Goal: Task Accomplishment & Management: Manage account settings

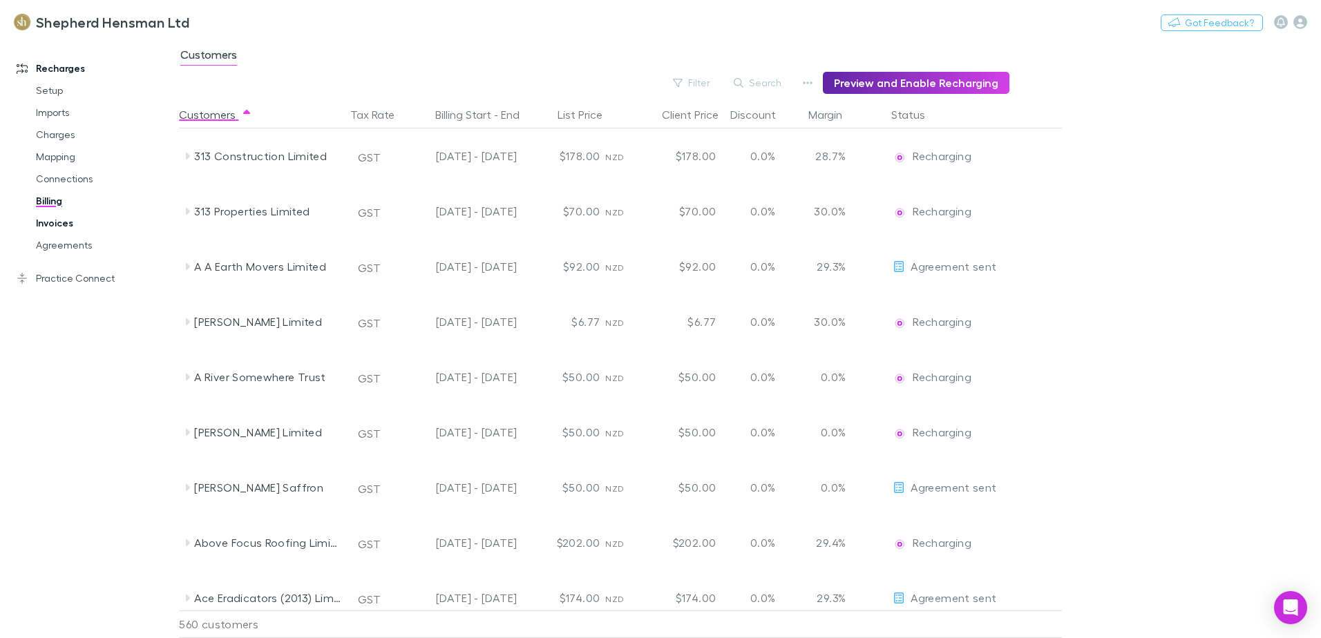
click at [63, 226] on link "Invoices" at bounding box center [104, 223] width 164 height 22
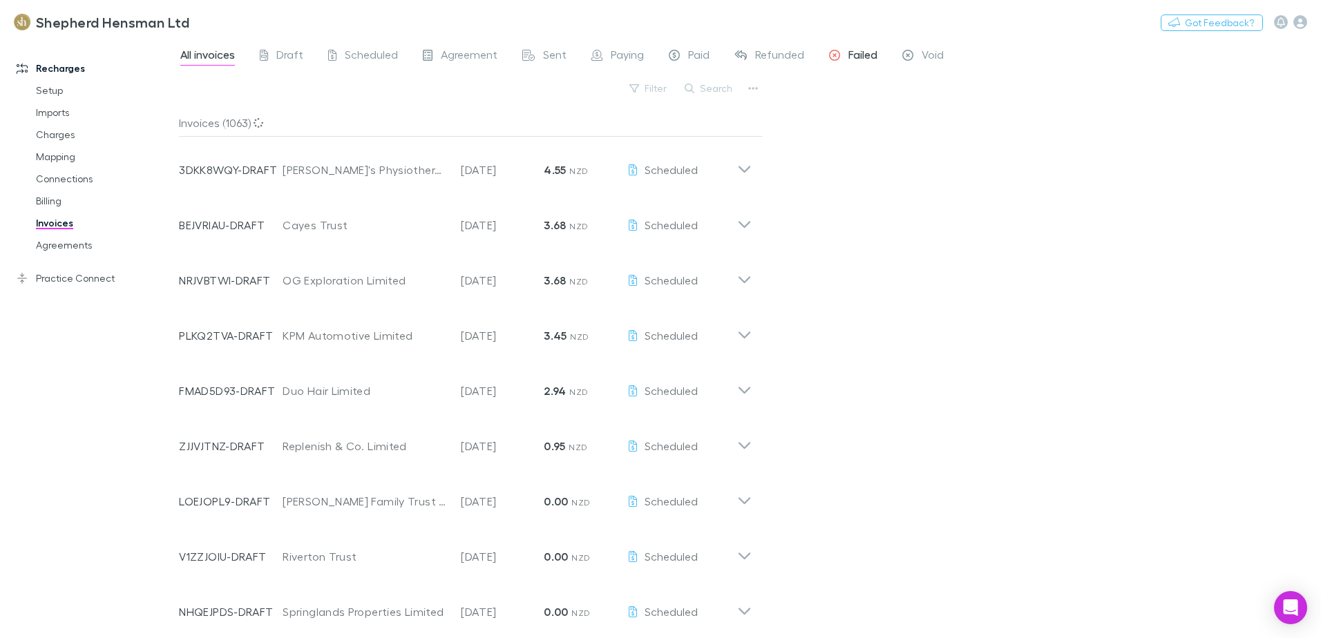
click at [855, 55] on span "Failed" at bounding box center [862, 57] width 29 height 18
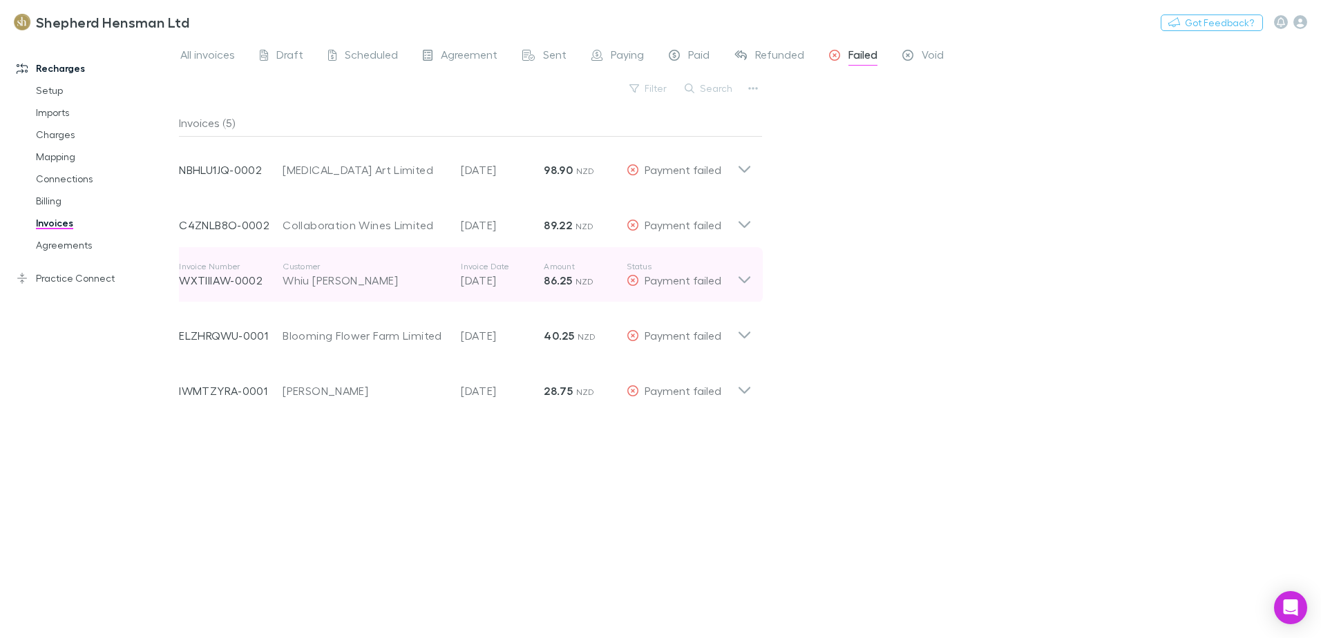
click at [316, 289] on div "Invoice Number WXTIIIAW-0002 Customer Whiu [PERSON_NAME] Invoice Date [DATE] Am…" at bounding box center [458, 275] width 558 height 50
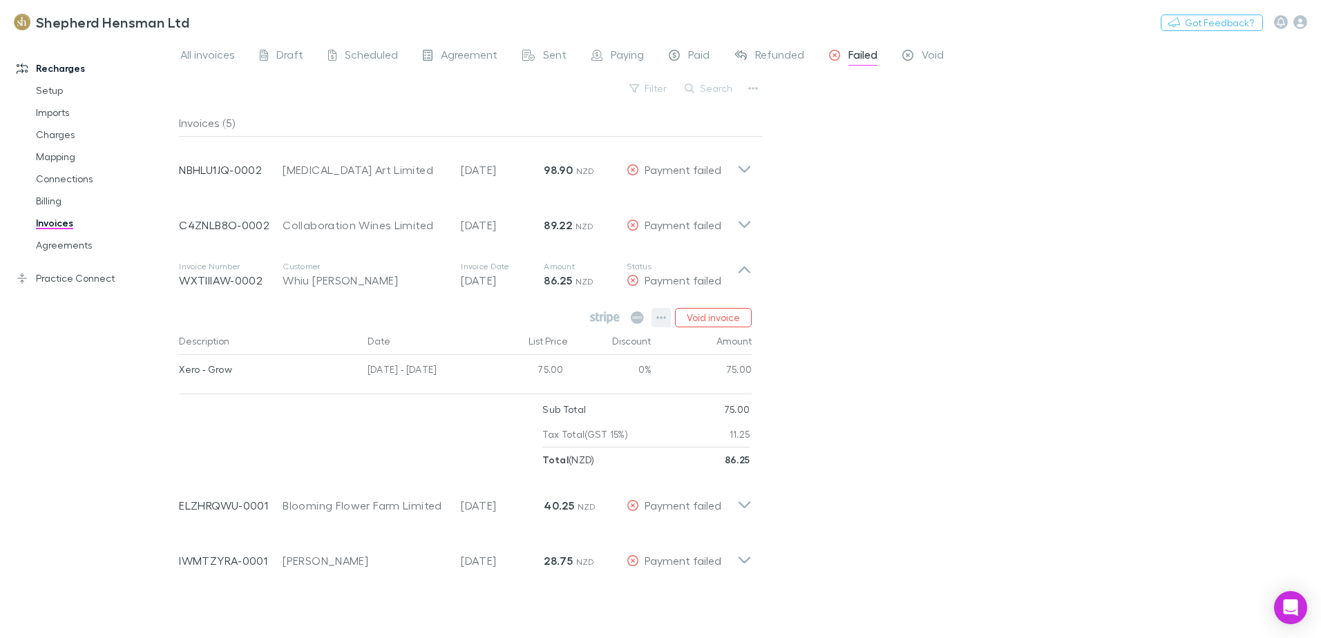
click at [662, 320] on icon "button" at bounding box center [661, 317] width 10 height 11
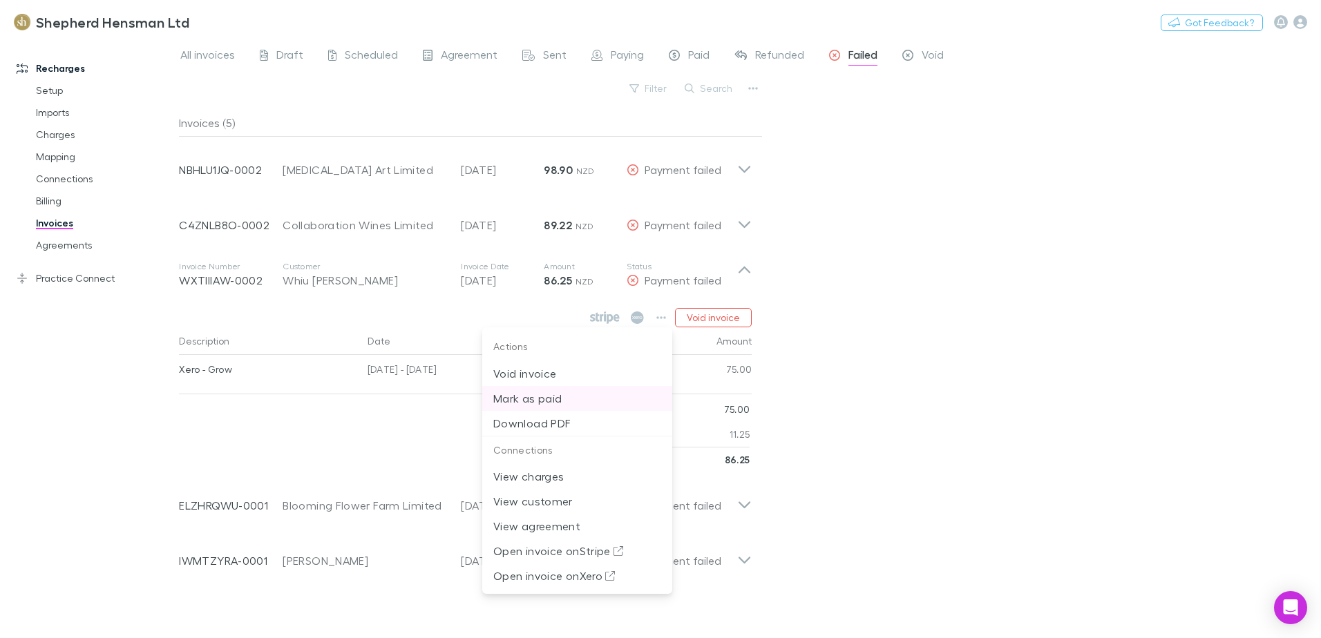
click at [546, 397] on p "Mark as paid" at bounding box center [577, 398] width 168 height 17
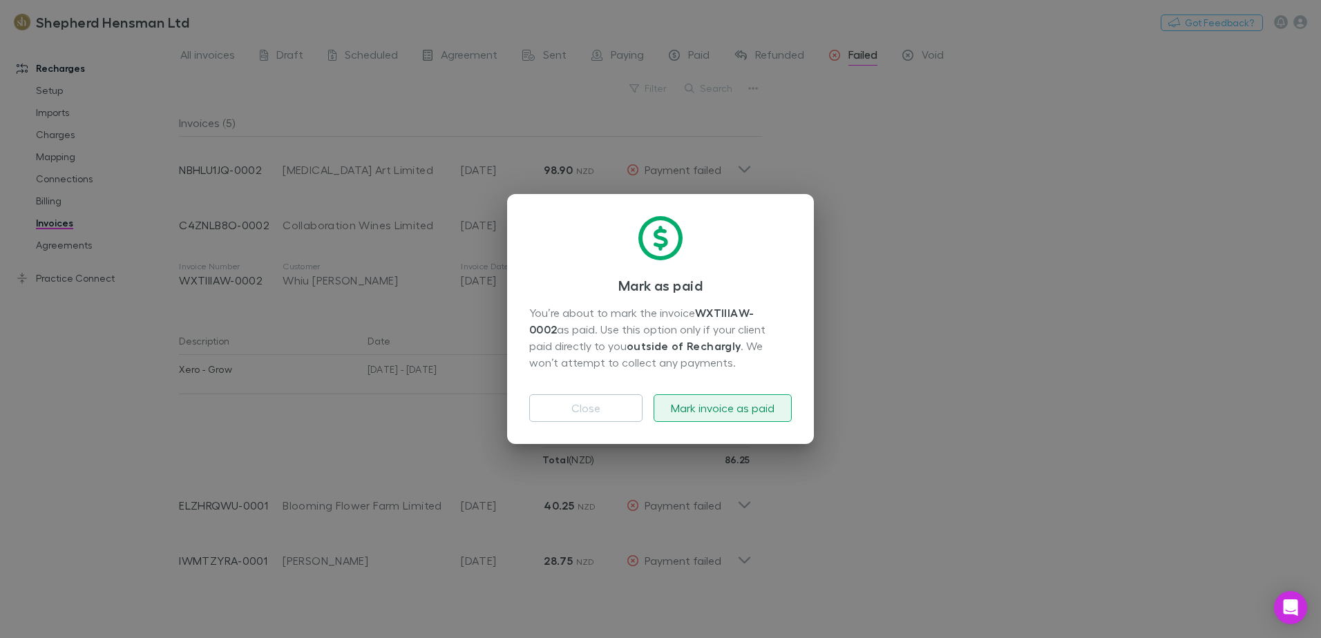
click at [713, 408] on button "Mark invoice as paid" at bounding box center [723, 408] width 138 height 28
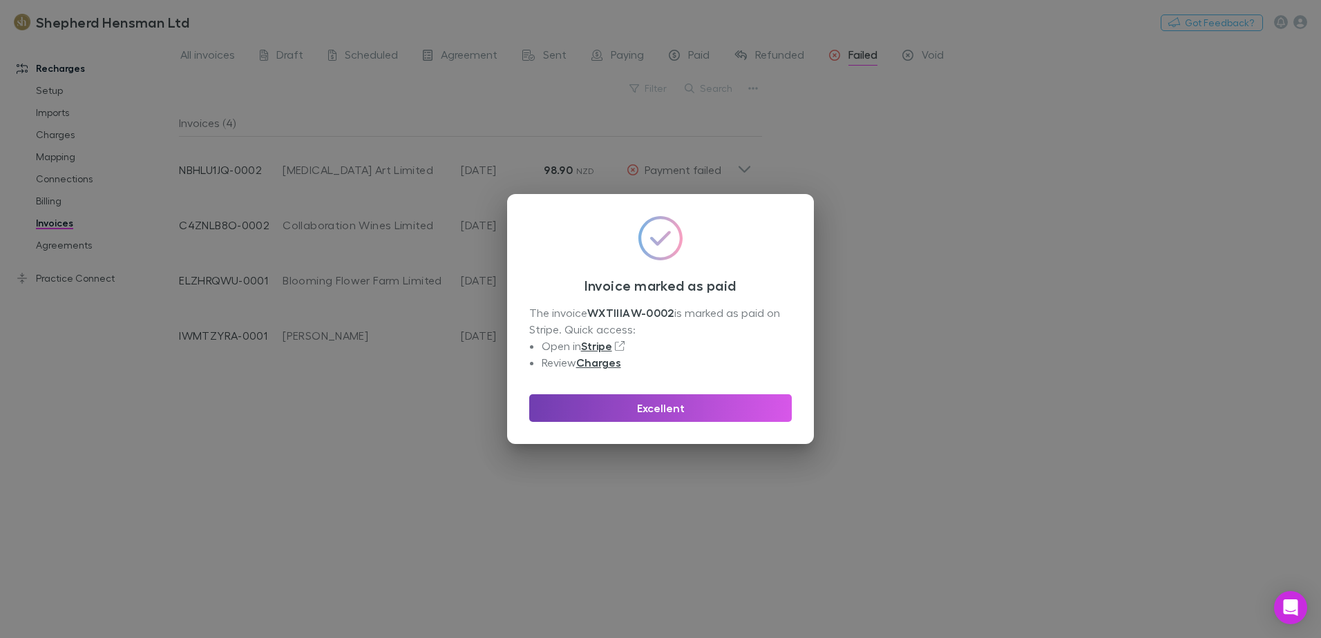
click at [662, 408] on button "Excellent" at bounding box center [660, 408] width 263 height 28
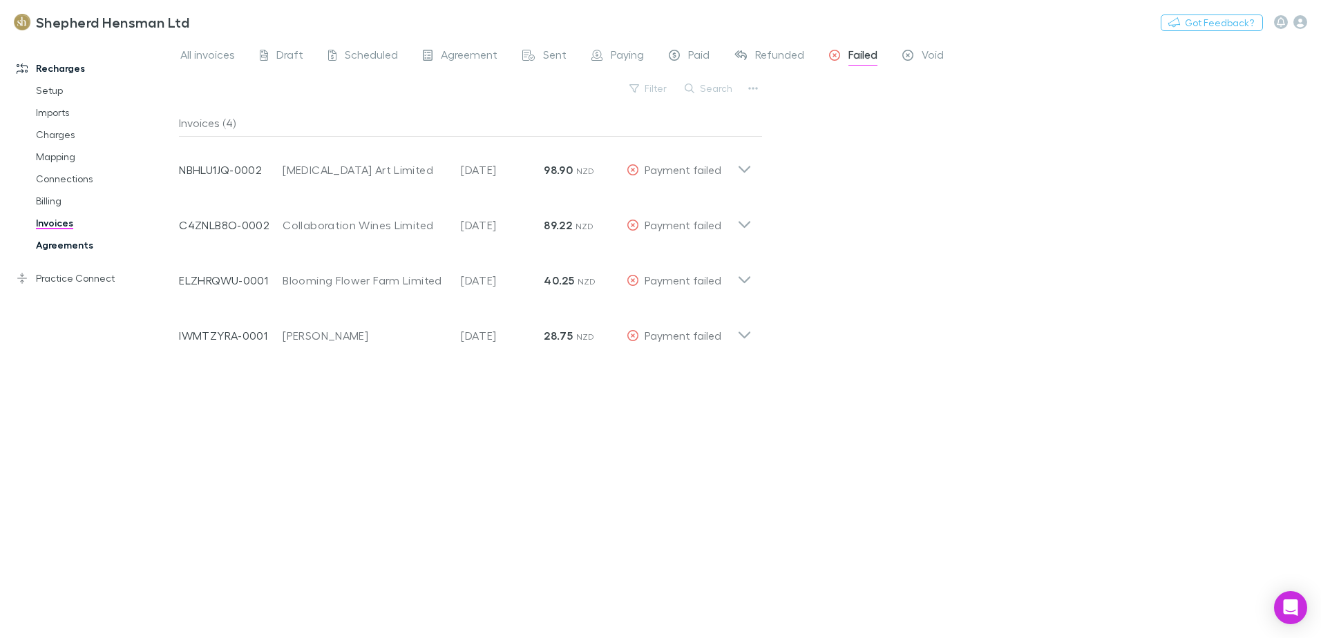
click at [58, 245] on link "Agreements" at bounding box center [104, 245] width 164 height 22
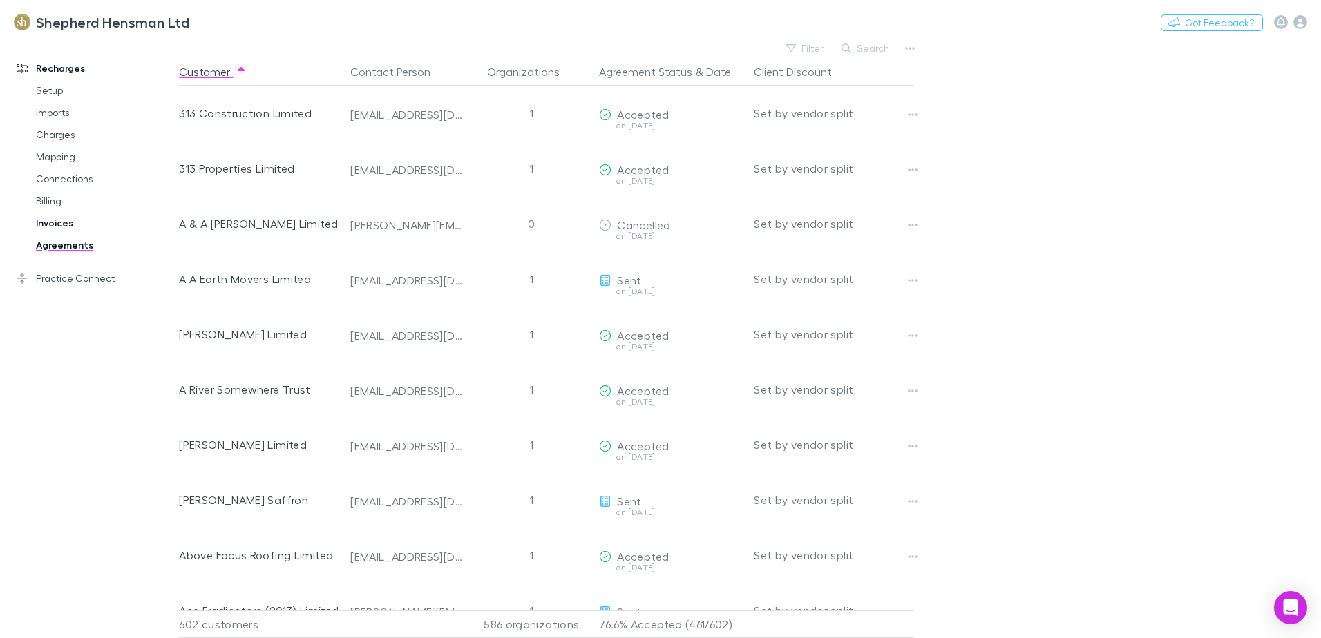
click at [67, 223] on link "Invoices" at bounding box center [104, 223] width 164 height 22
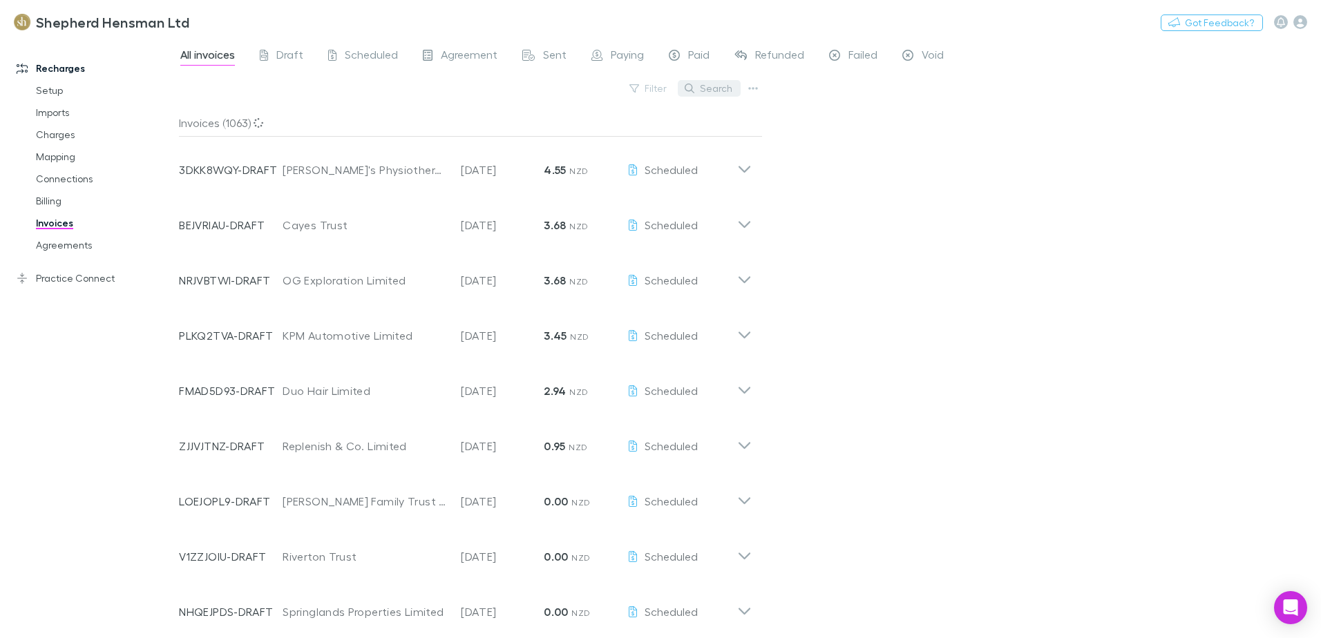
click at [714, 88] on button "Search" at bounding box center [709, 88] width 63 height 17
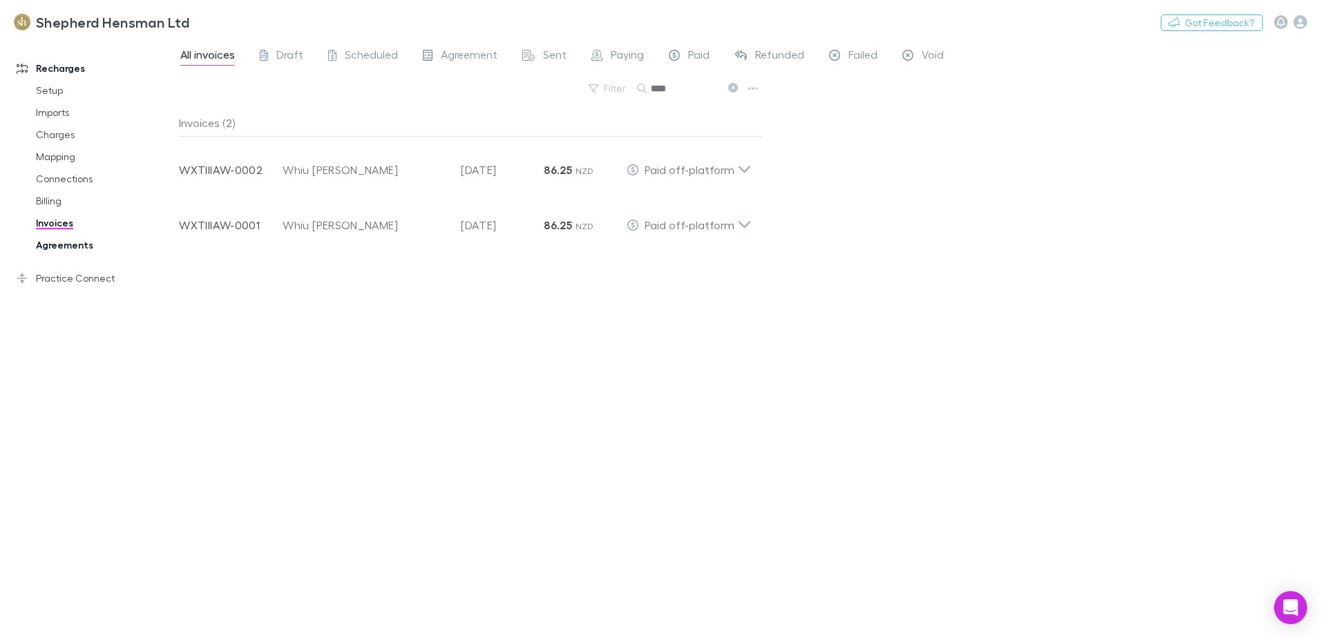
type input "****"
click at [64, 246] on link "Agreements" at bounding box center [104, 245] width 164 height 22
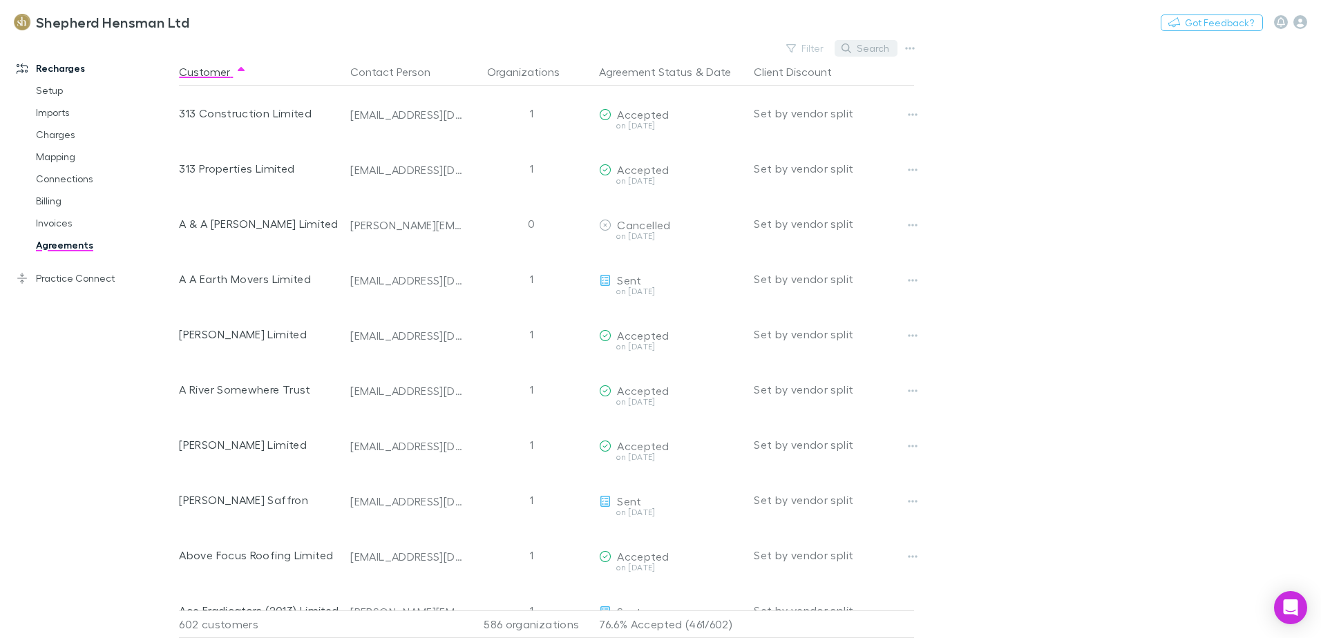
click at [884, 47] on button "Search" at bounding box center [866, 48] width 63 height 17
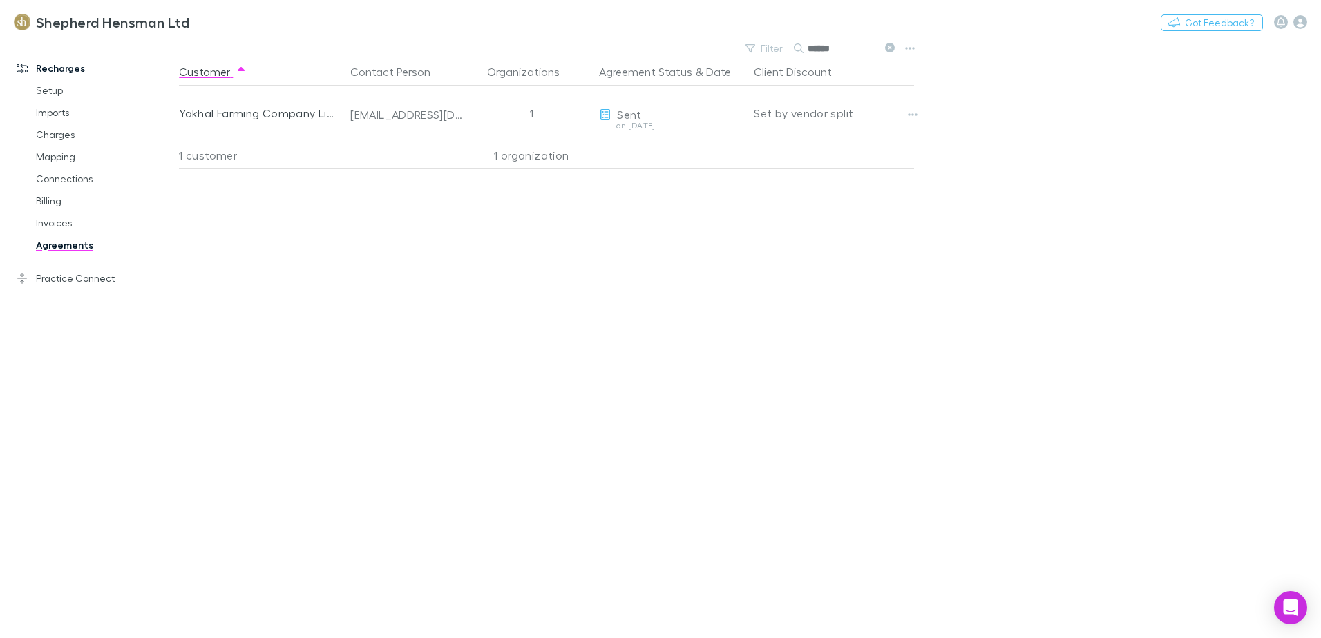
type input "******"
click at [66, 222] on link "Invoices" at bounding box center [104, 223] width 164 height 22
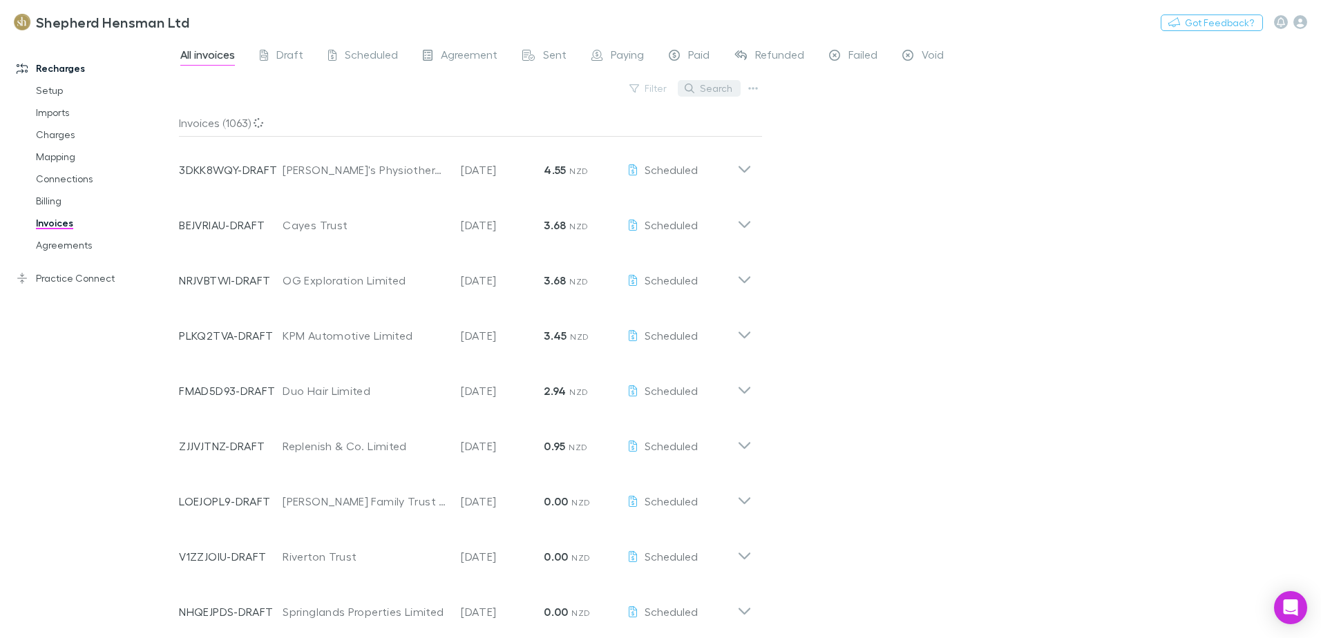
click at [717, 87] on button "Search" at bounding box center [709, 88] width 63 height 17
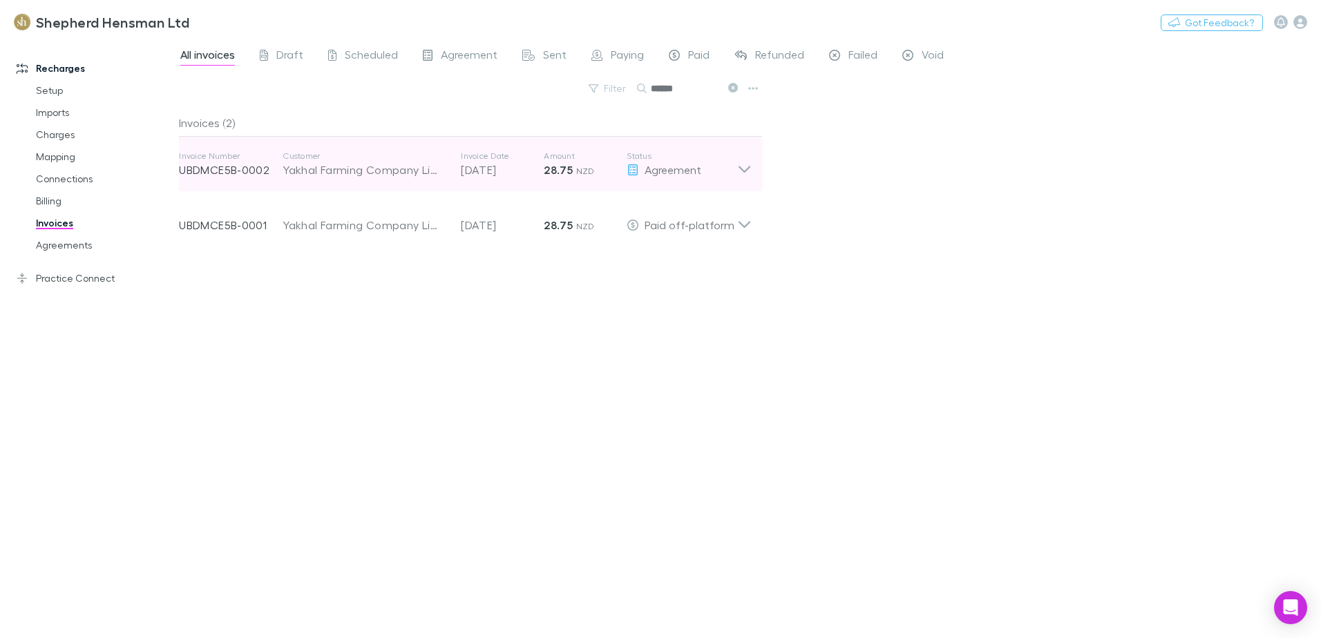
type input "******"
click at [217, 176] on p "UBDMCE5B-0002" at bounding box center [231, 170] width 104 height 17
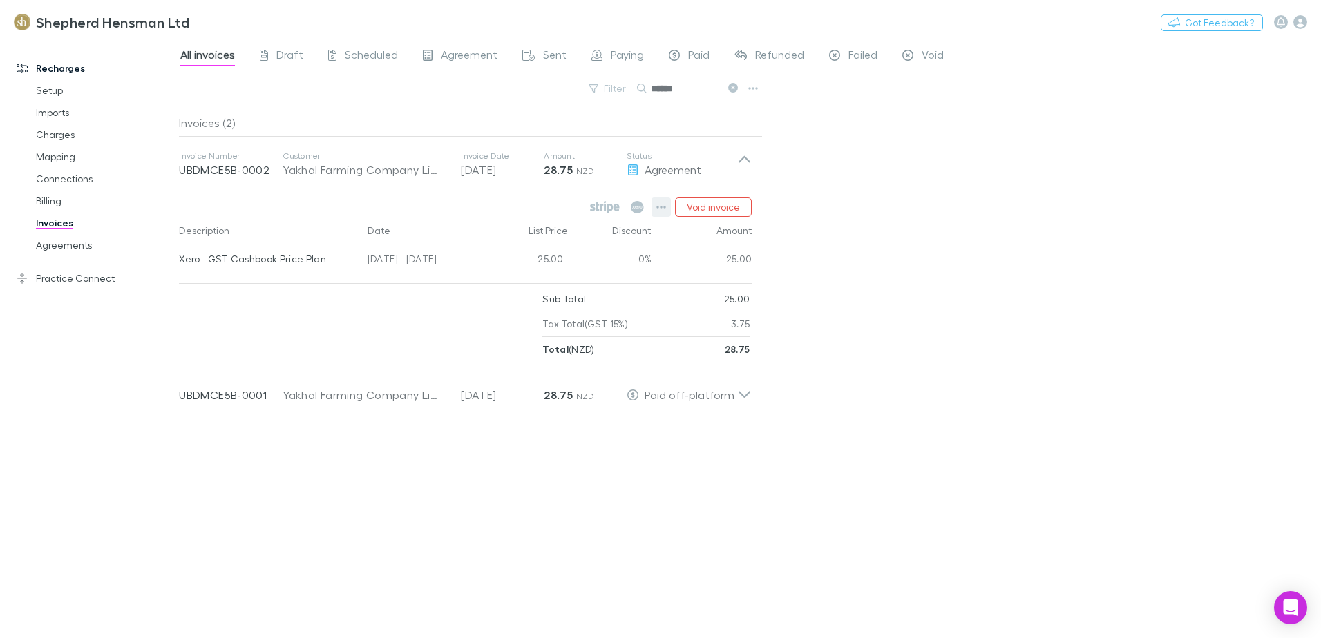
click at [662, 211] on icon "button" at bounding box center [661, 207] width 10 height 11
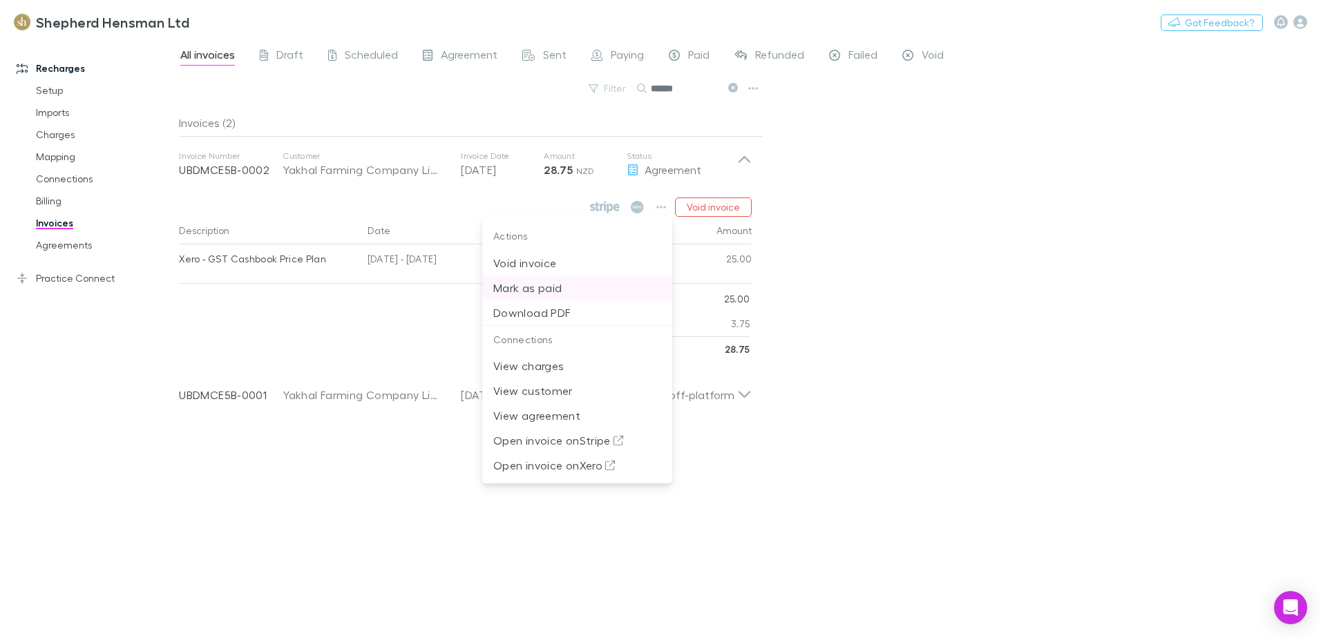
click at [538, 296] on p "Mark as paid" at bounding box center [577, 288] width 168 height 17
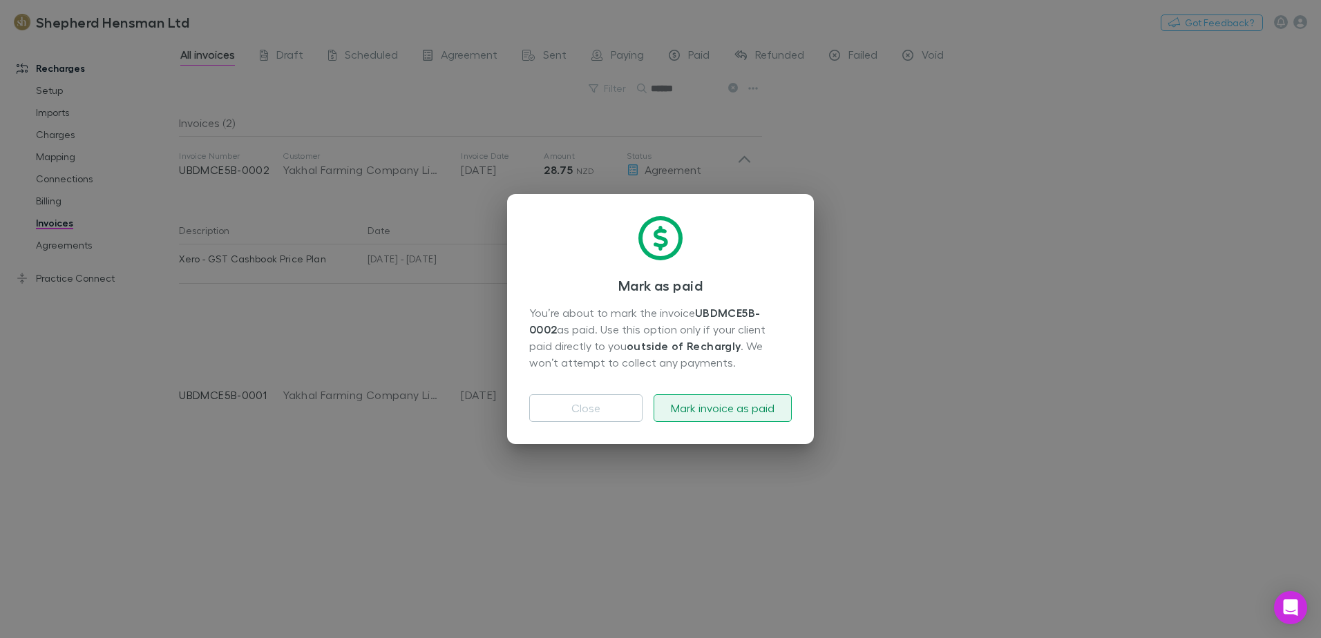
click at [721, 411] on button "Mark invoice as paid" at bounding box center [723, 408] width 138 height 28
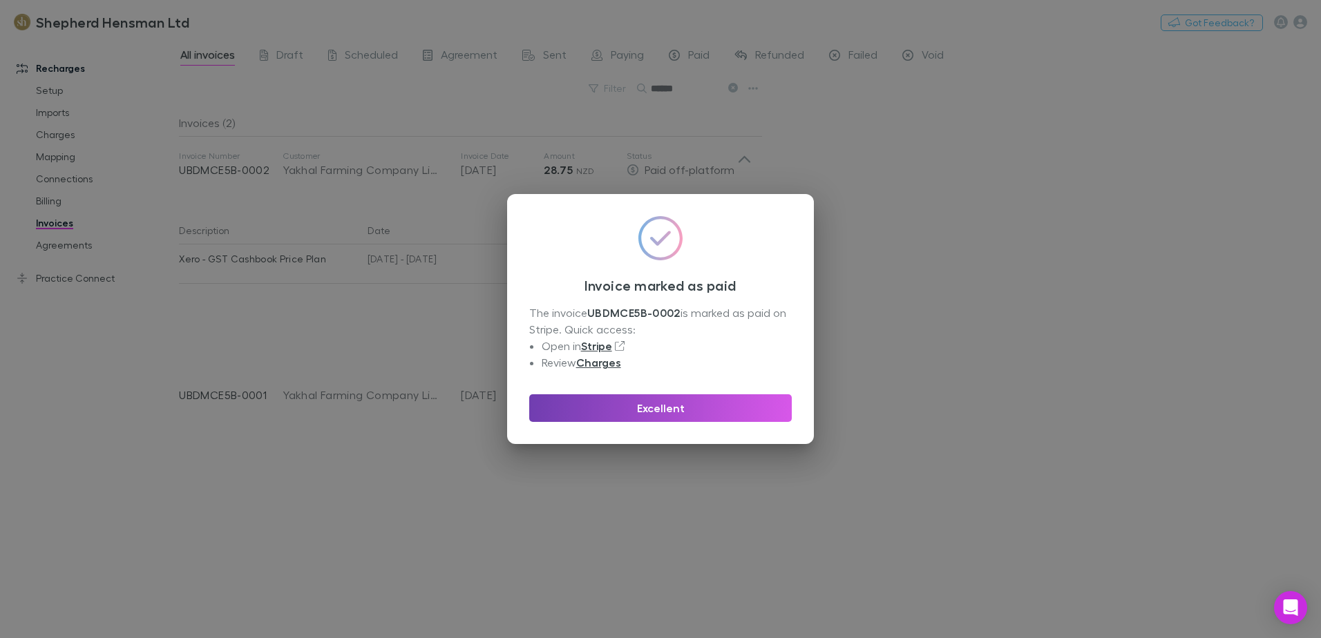
click at [721, 411] on button "Excellent" at bounding box center [660, 408] width 263 height 28
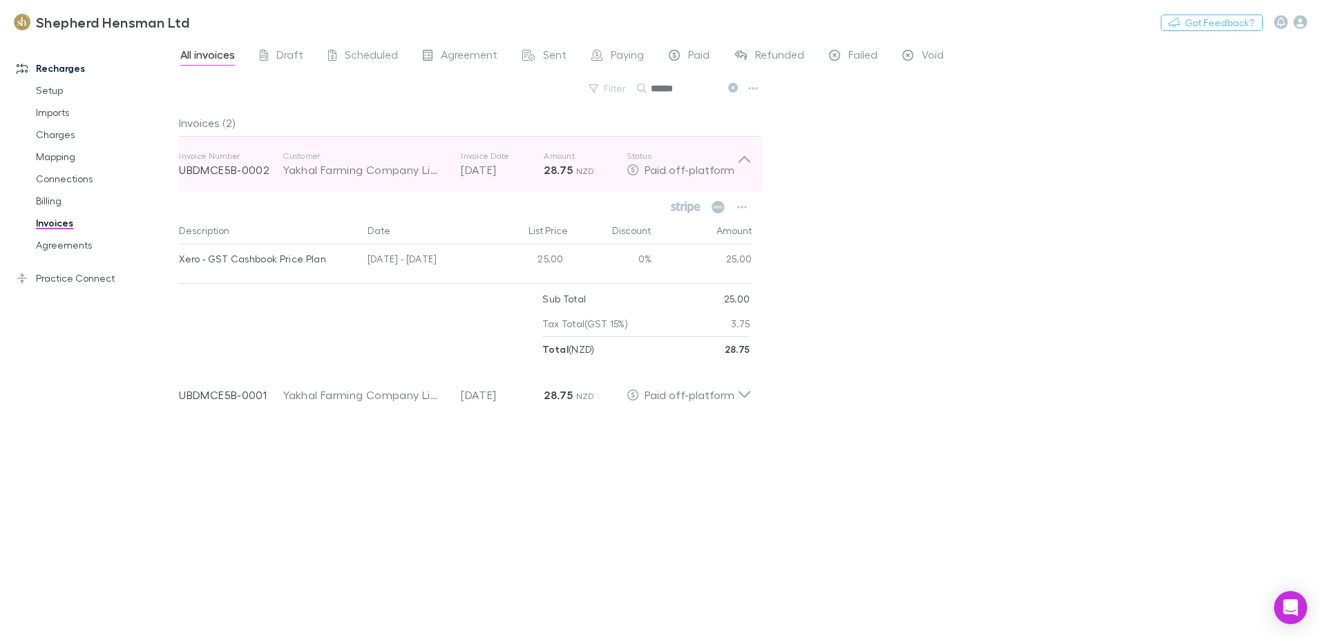
click at [746, 158] on icon at bounding box center [745, 159] width 12 height 7
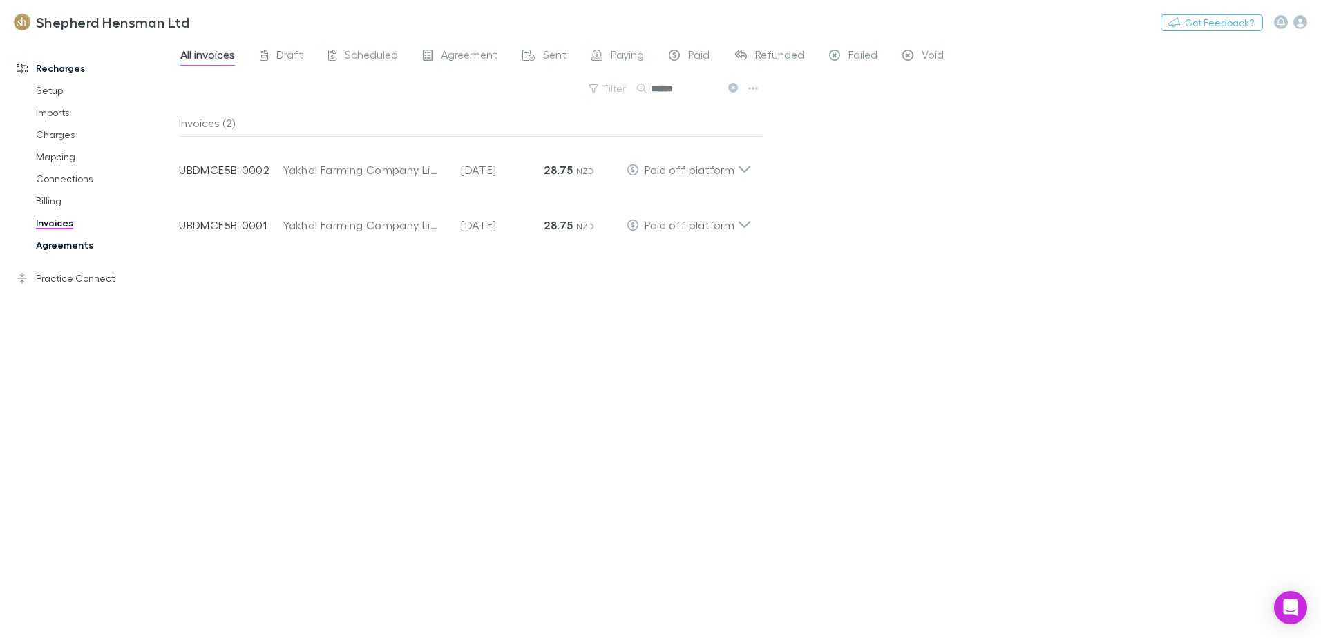
drag, startPoint x: 77, startPoint y: 239, endPoint x: 82, endPoint y: 249, distance: 11.1
click at [77, 239] on link "Agreements" at bounding box center [104, 245] width 164 height 22
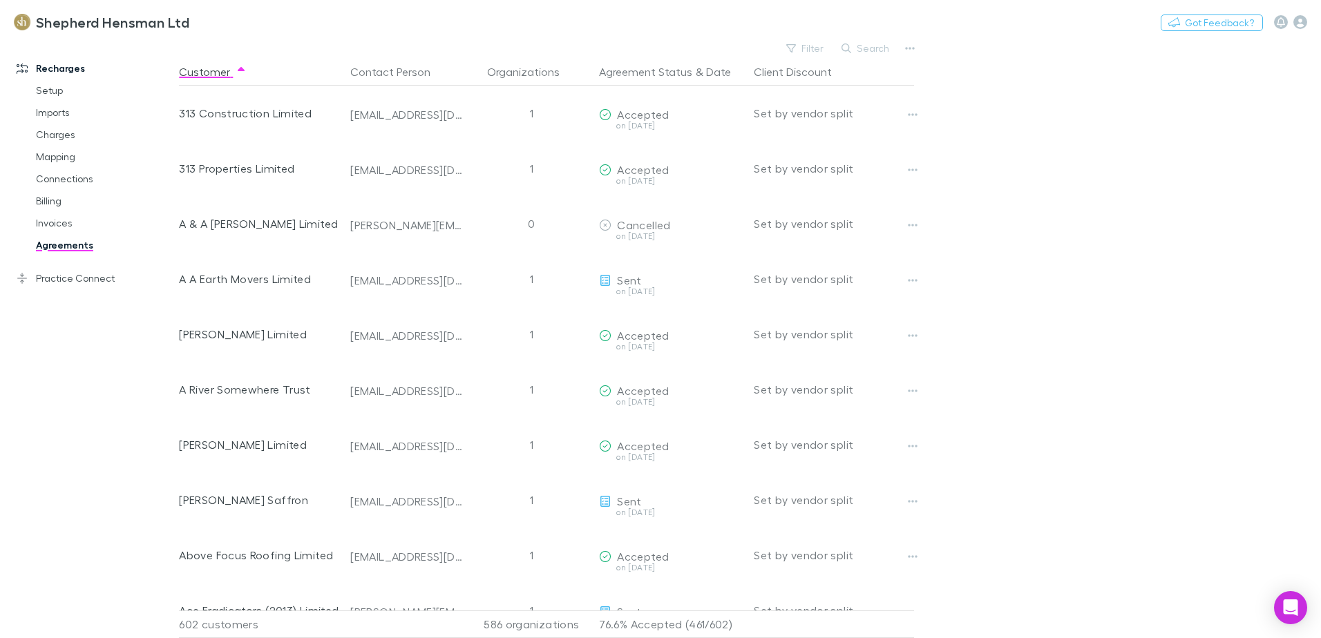
click at [82, 249] on link "Agreements" at bounding box center [104, 245] width 164 height 22
click at [866, 50] on button "Search" at bounding box center [866, 48] width 63 height 17
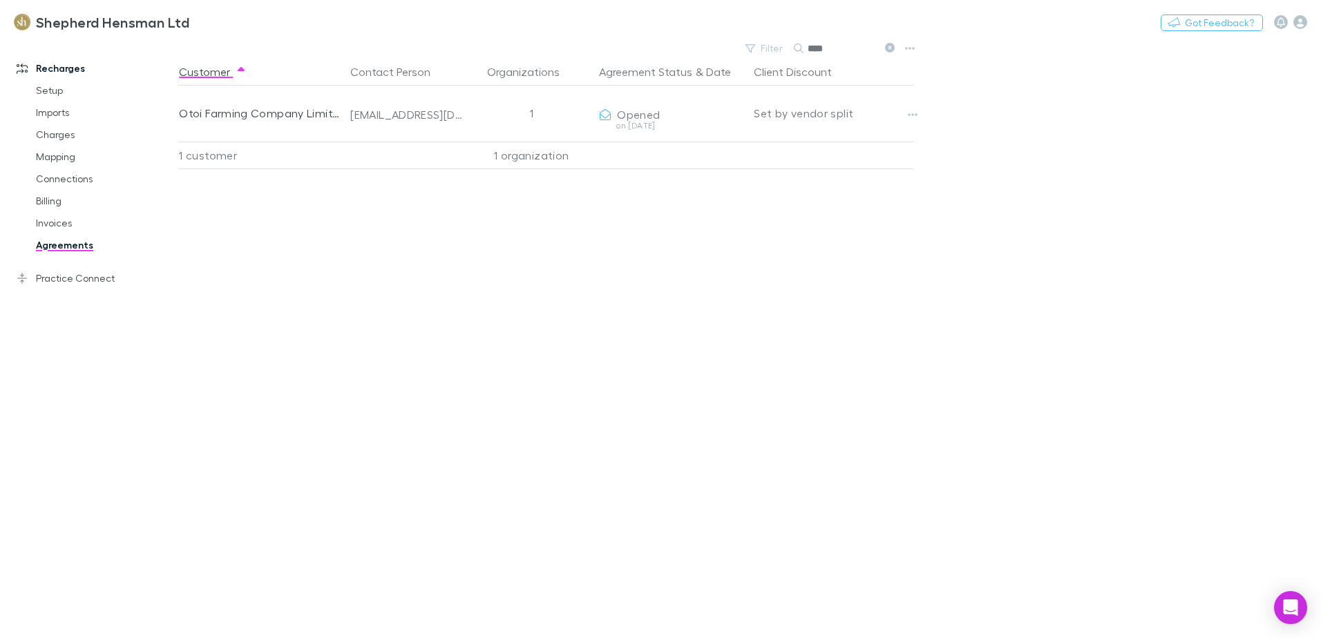
type input "****"
click at [70, 224] on link "Invoices" at bounding box center [104, 223] width 164 height 22
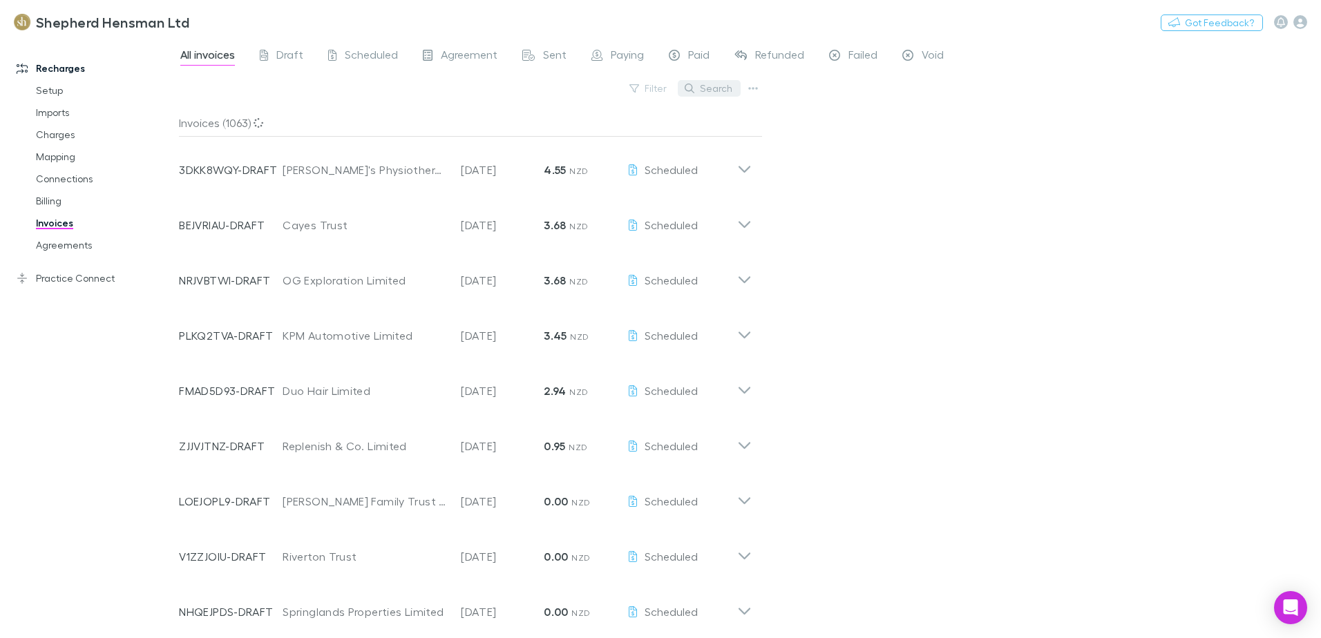
click at [716, 95] on button "Search" at bounding box center [709, 88] width 63 height 17
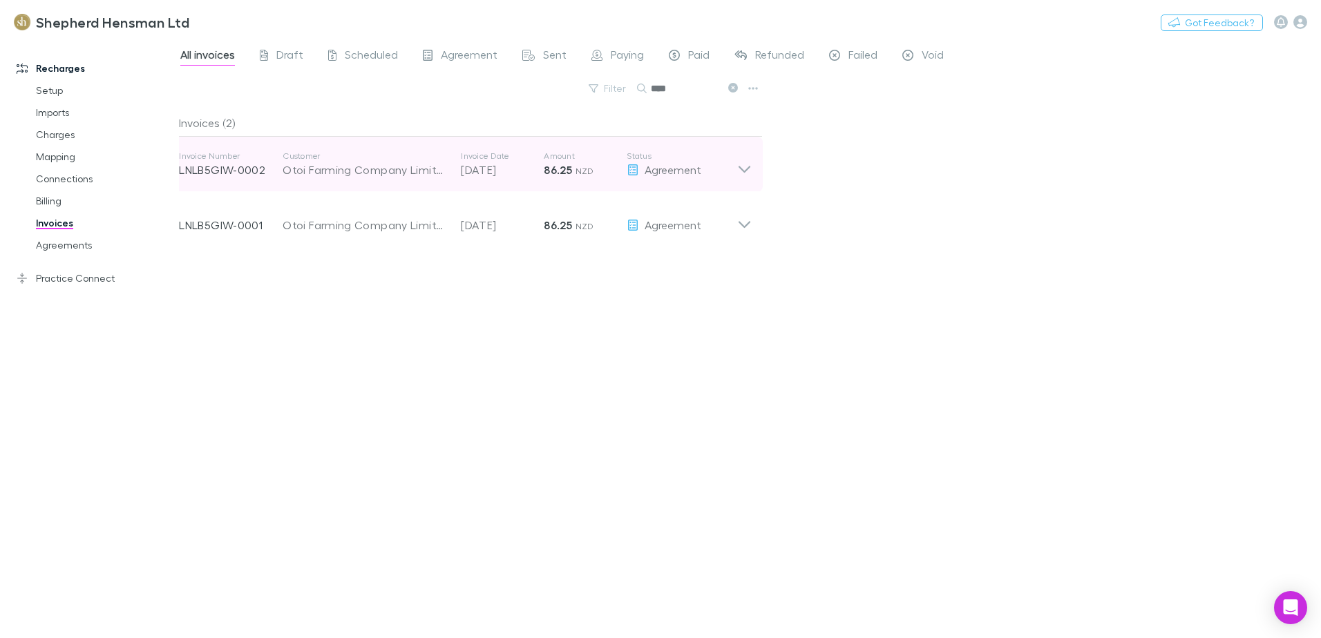
type input "****"
click at [741, 170] on icon at bounding box center [744, 165] width 15 height 28
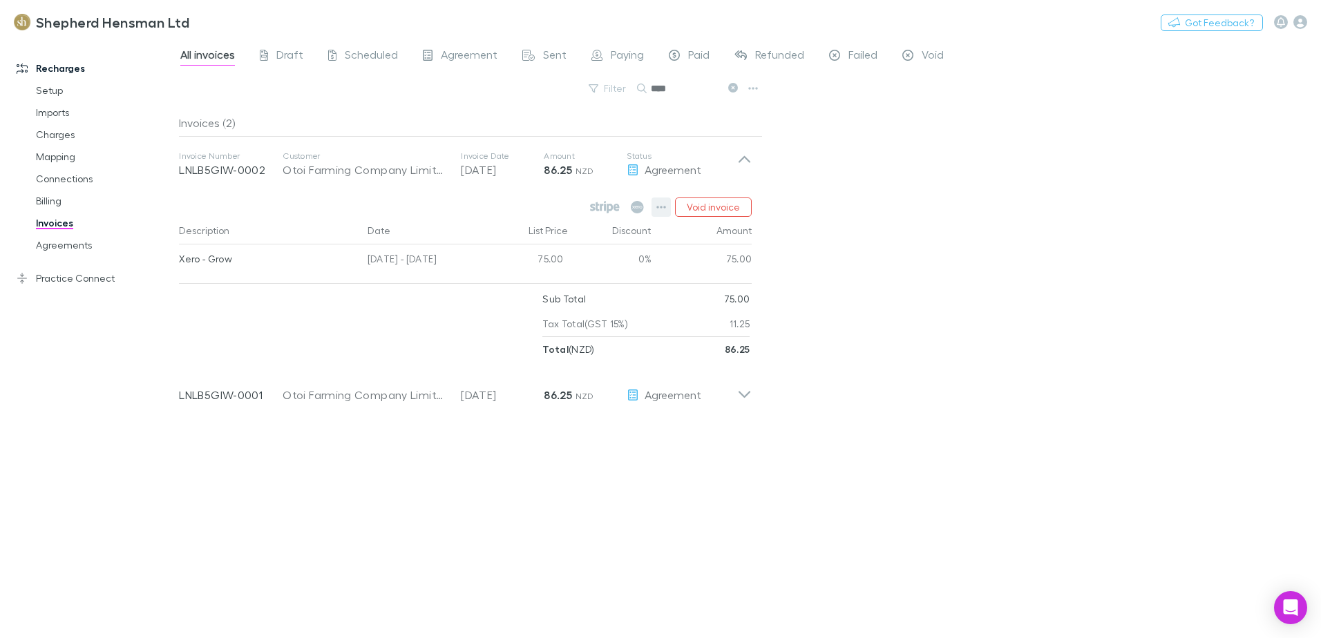
click at [664, 207] on icon "button" at bounding box center [661, 207] width 10 height 11
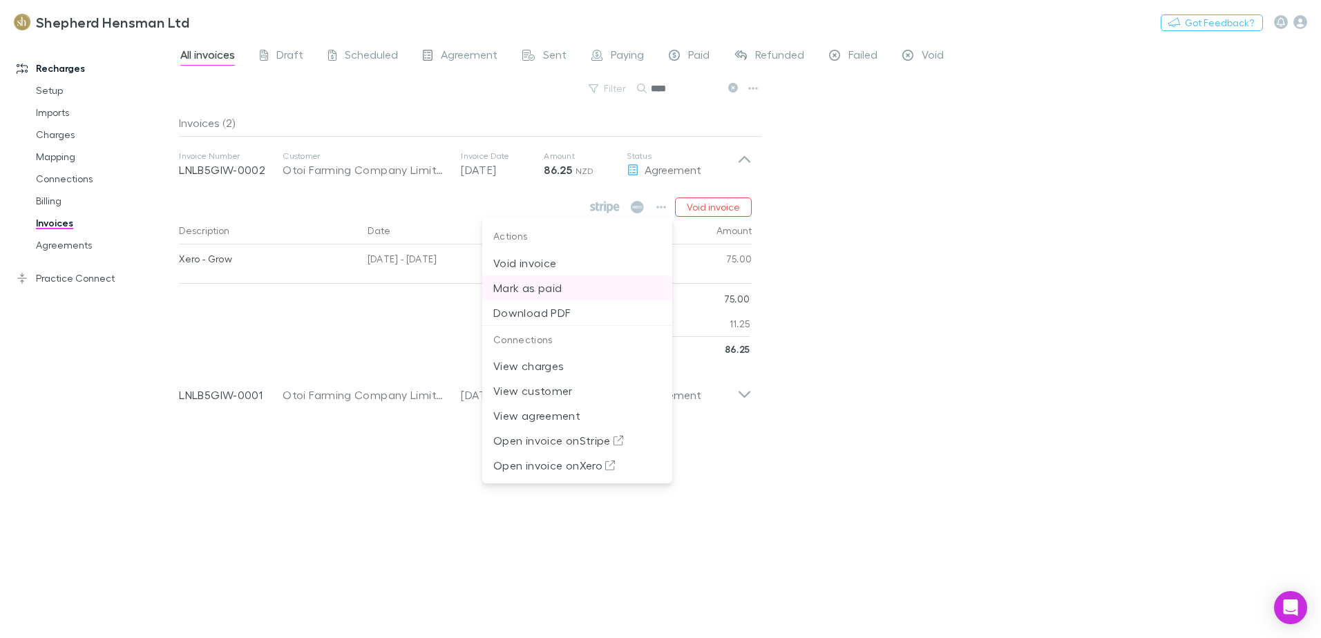
click at [549, 294] on p "Mark as paid" at bounding box center [577, 288] width 168 height 17
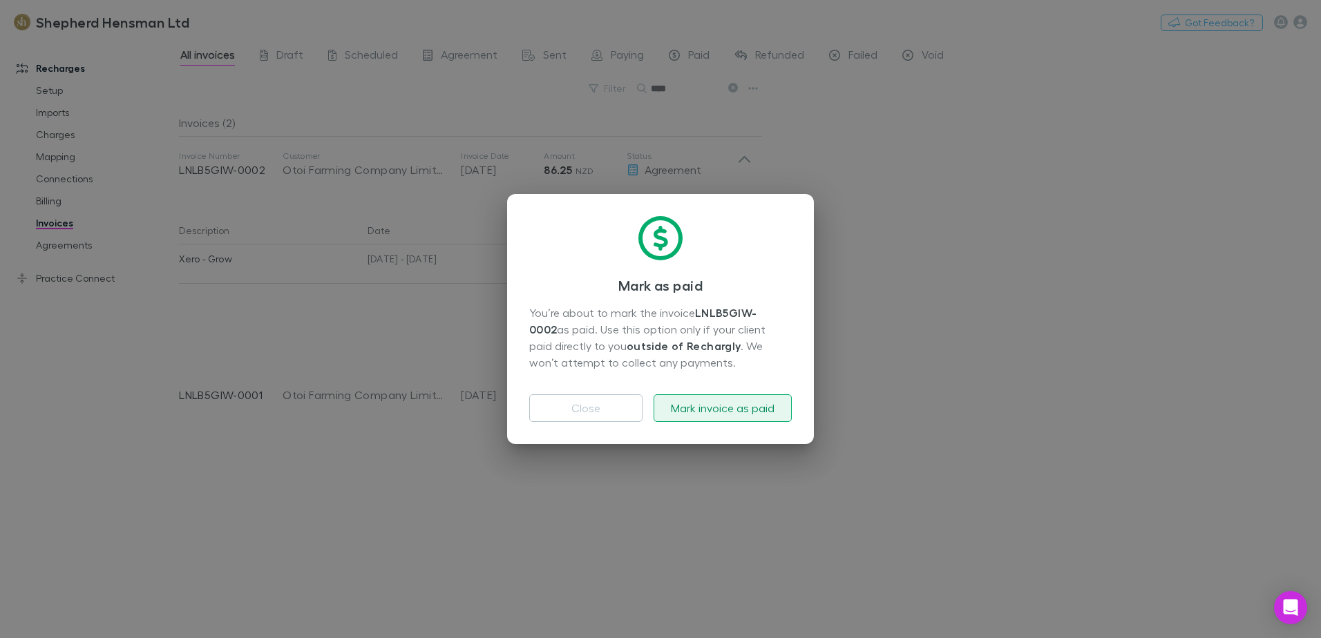
click at [701, 411] on button "Mark invoice as paid" at bounding box center [723, 408] width 138 height 28
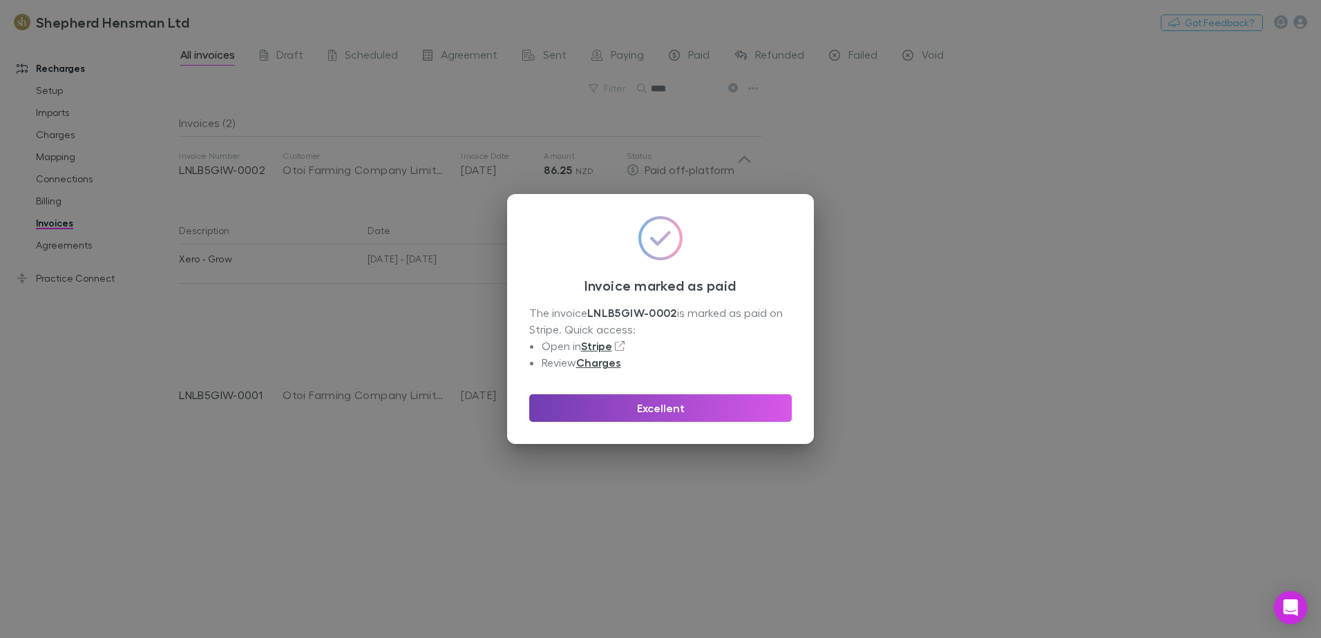
click at [701, 411] on button "Excellent" at bounding box center [660, 408] width 263 height 28
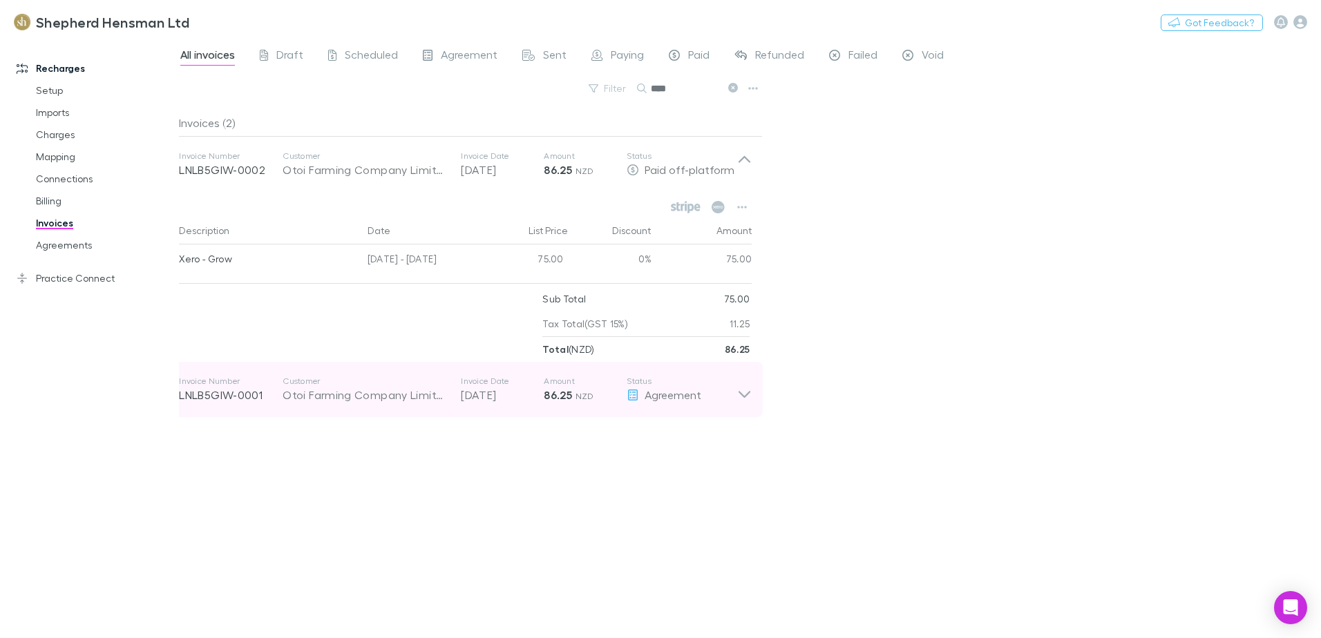
click at [743, 394] on icon at bounding box center [744, 390] width 15 height 28
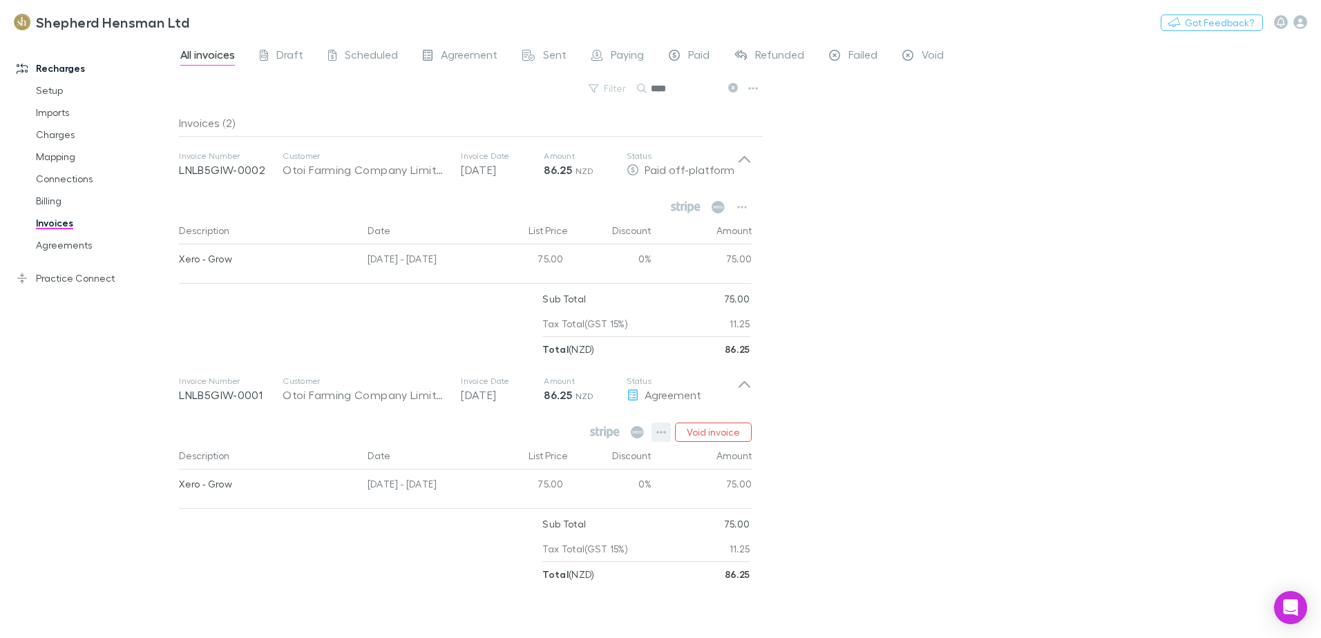
click at [661, 434] on icon "button" at bounding box center [661, 432] width 10 height 11
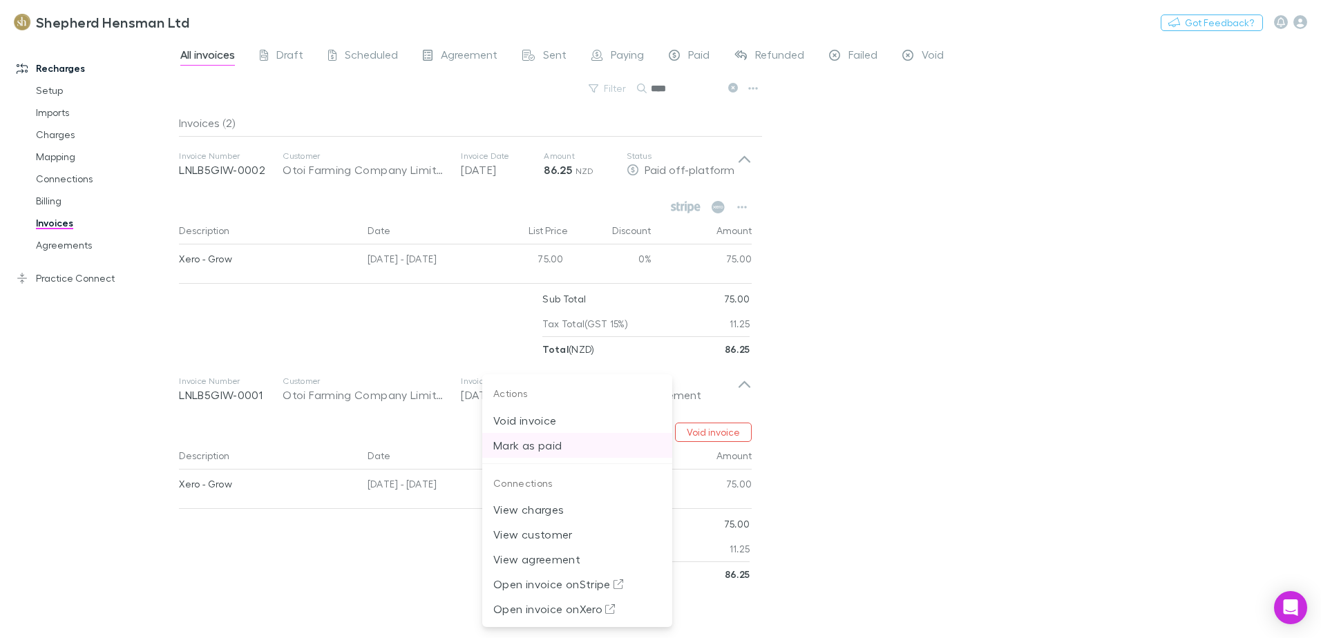
click at [620, 444] on p "Mark as paid" at bounding box center [577, 445] width 168 height 17
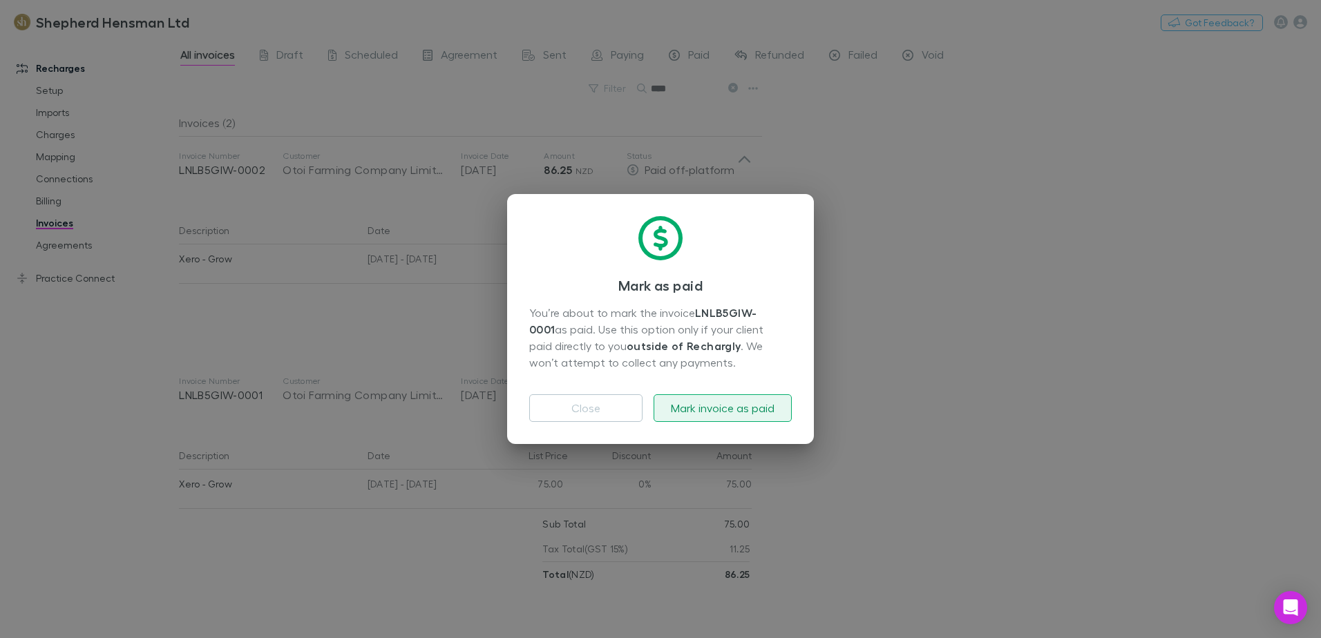
click at [714, 408] on button "Mark invoice as paid" at bounding box center [723, 408] width 138 height 28
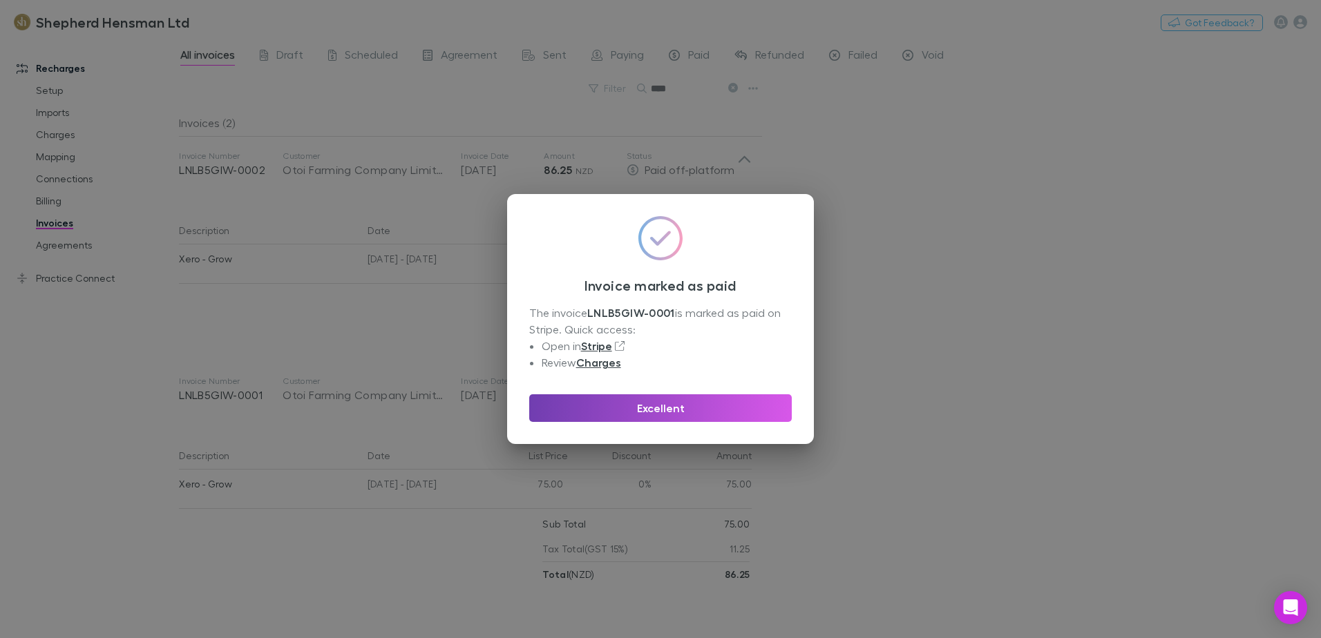
click at [714, 408] on button "Excellent" at bounding box center [660, 408] width 263 height 28
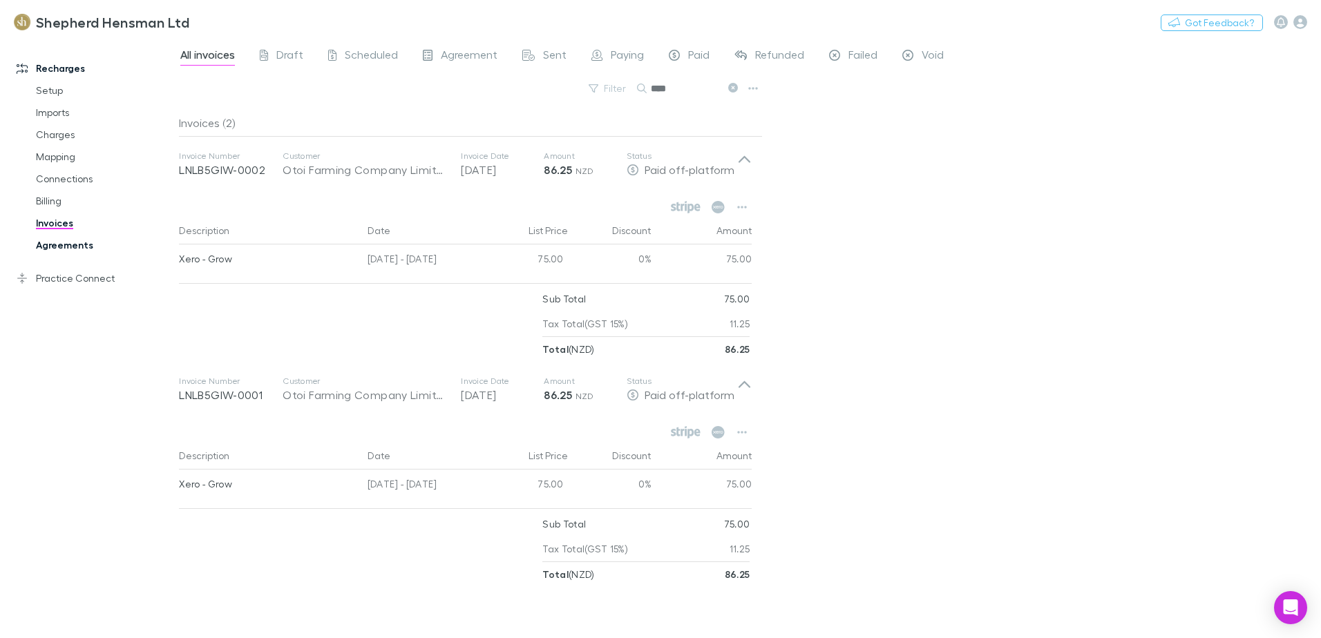
click at [48, 241] on link "Agreements" at bounding box center [104, 245] width 164 height 22
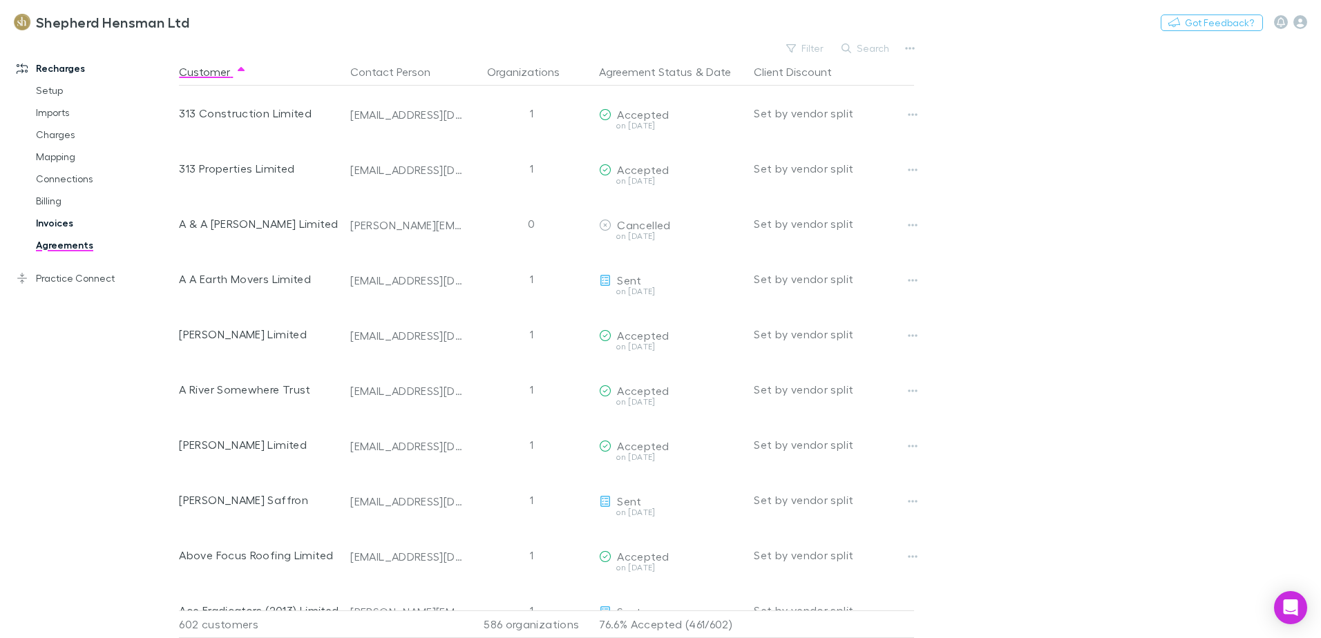
click at [43, 228] on link "Invoices" at bounding box center [104, 223] width 164 height 22
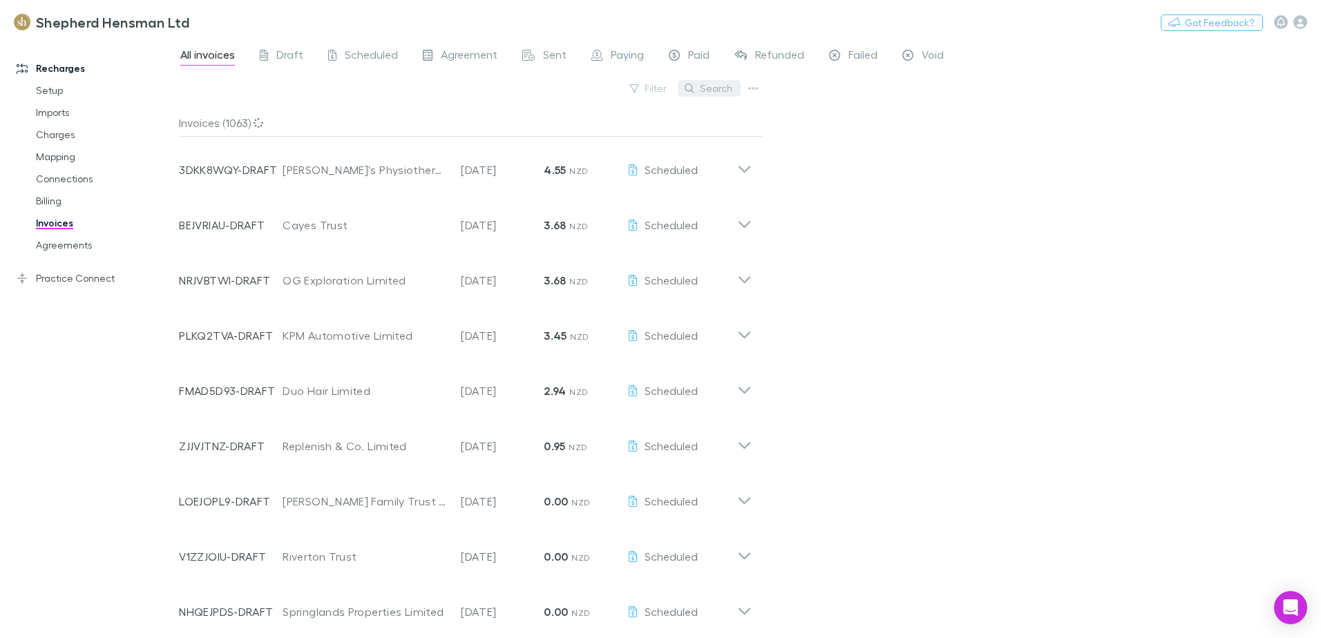
click at [704, 85] on button "Search" at bounding box center [709, 88] width 63 height 17
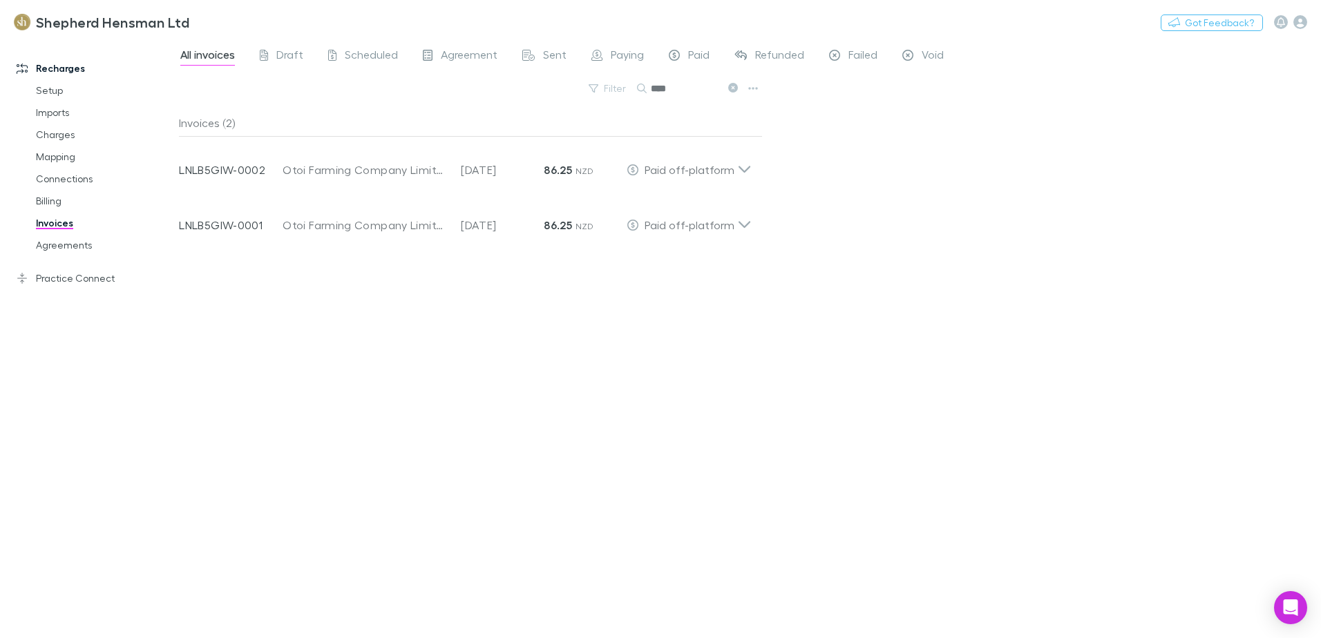
type input "****"
click at [51, 158] on link "Mapping" at bounding box center [104, 157] width 164 height 22
